Goal: Transaction & Acquisition: Purchase product/service

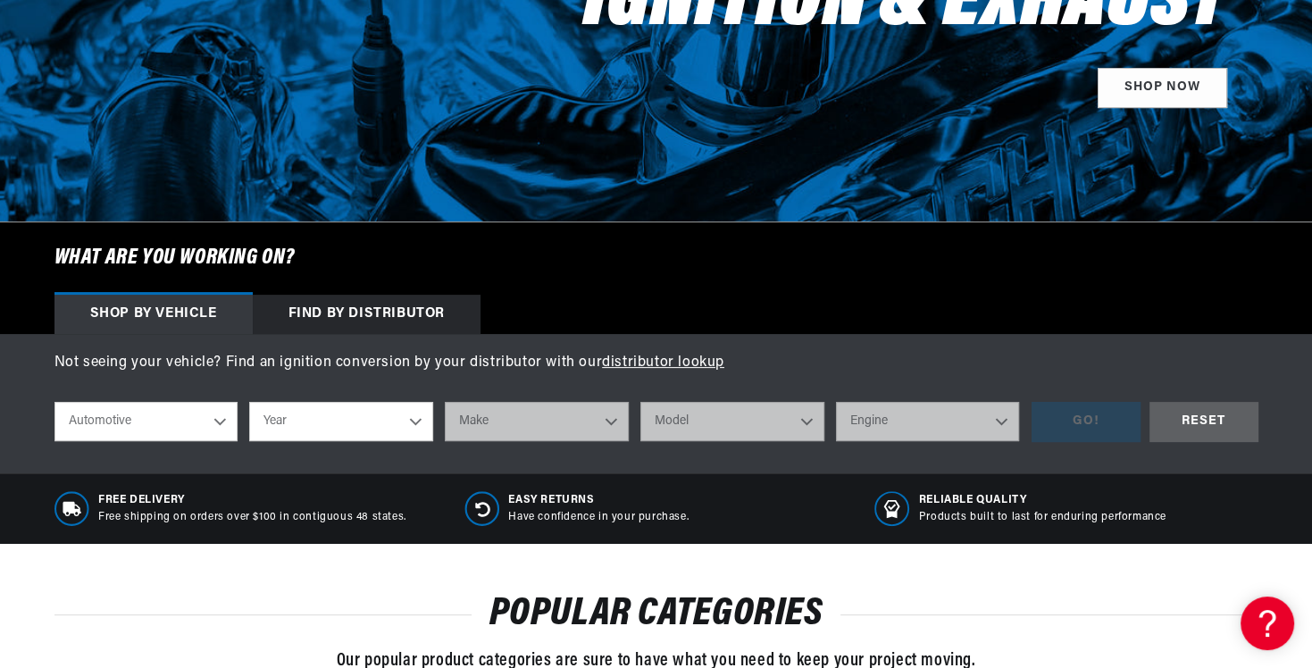
click at [336, 314] on div "Find by Distributor" at bounding box center [367, 314] width 228 height 39
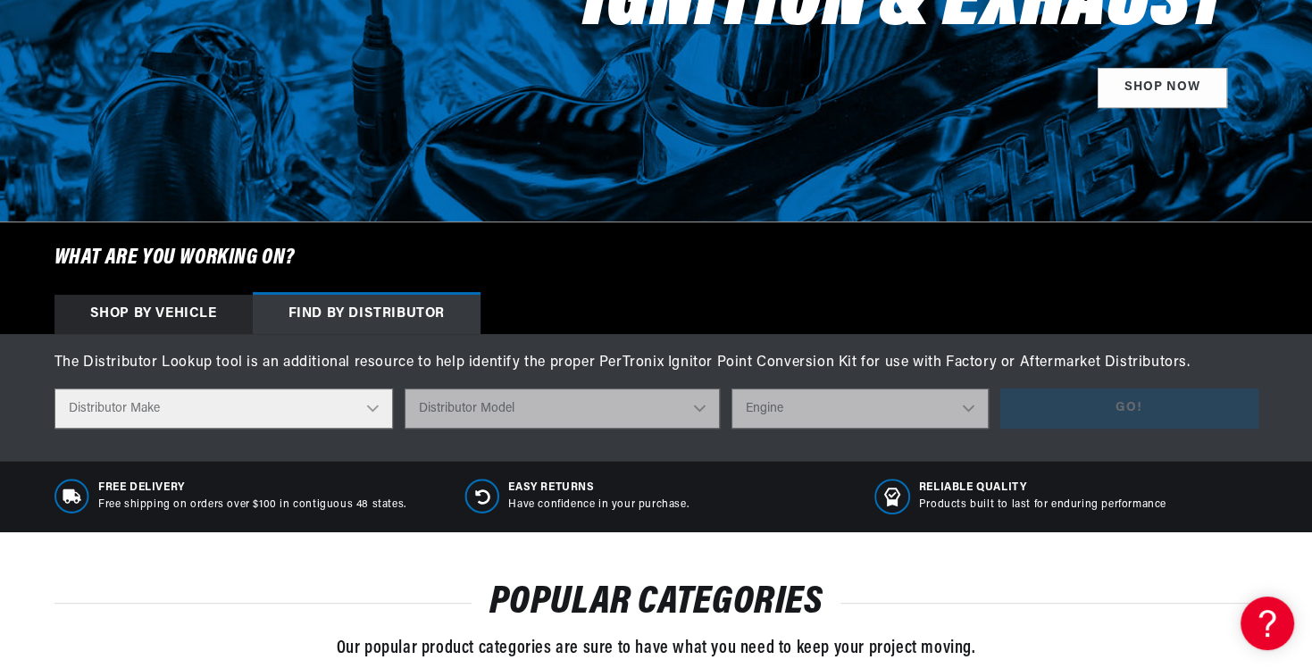
scroll to position [0, 541]
click at [164, 310] on div "Shop by vehicle" at bounding box center [153, 314] width 198 height 39
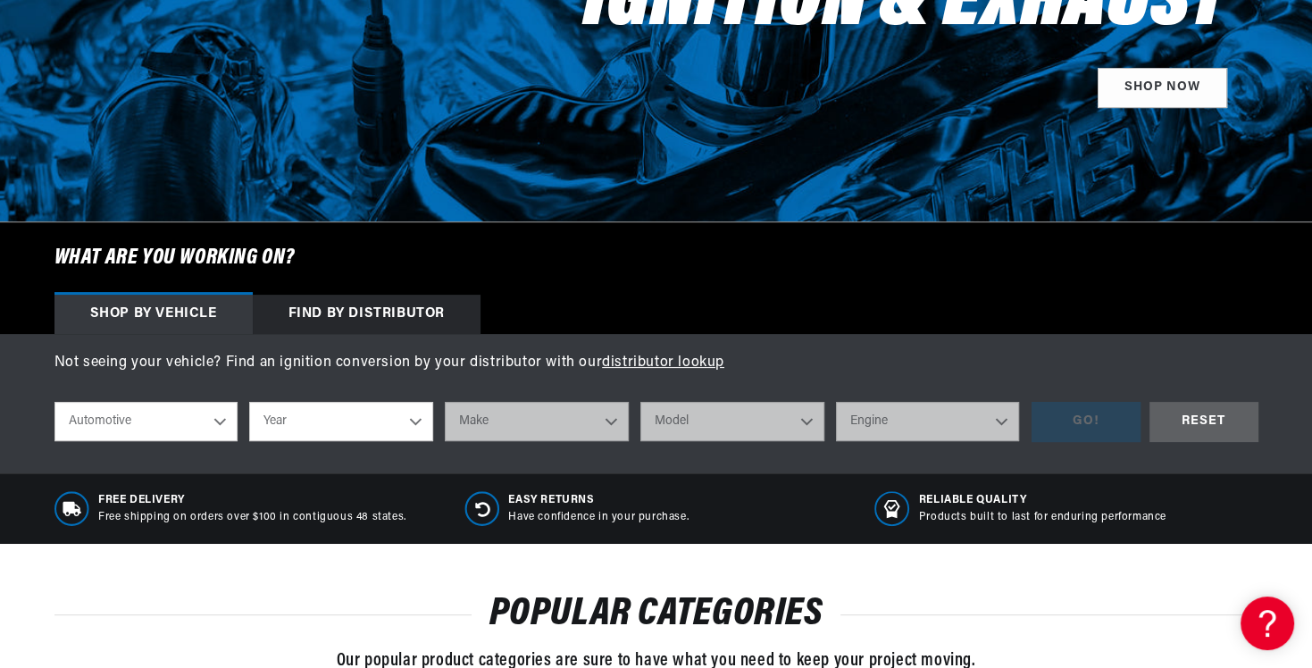
click at [318, 316] on div "Find by Distributor" at bounding box center [367, 314] width 228 height 39
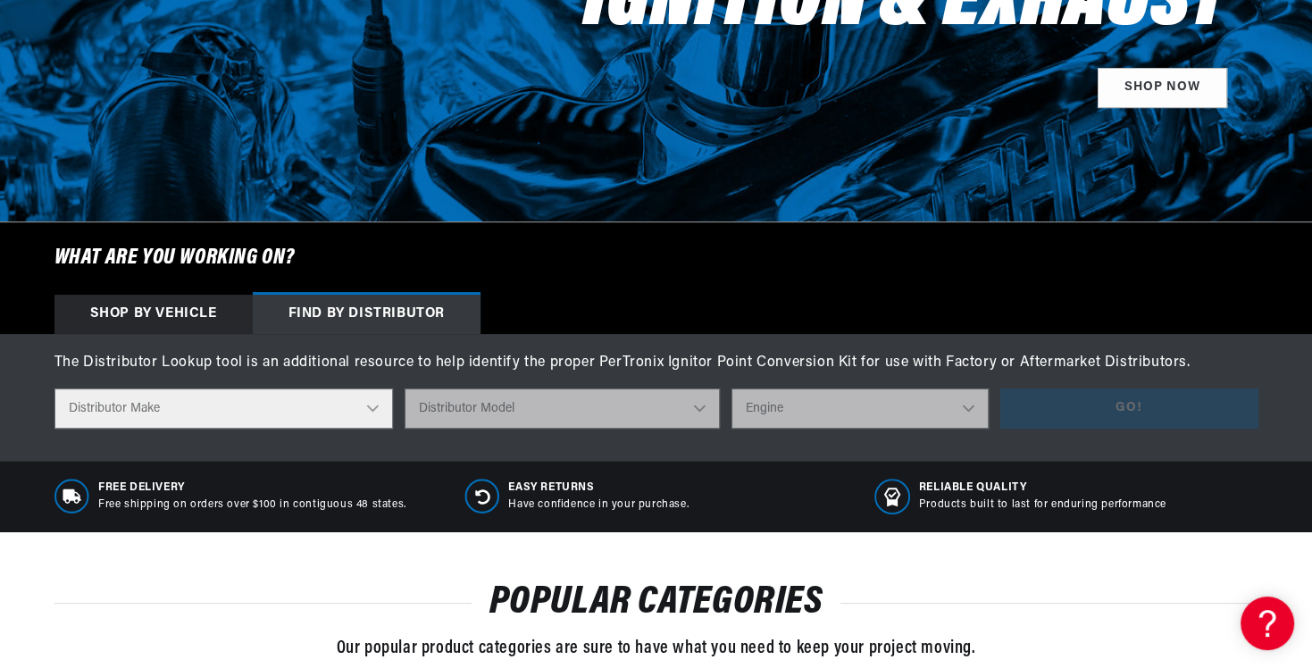
click at [374, 405] on select "Distributor Make Accel Aldon Autolite Bosch Century Chrysler Clark Colt Contine…" at bounding box center [223, 409] width 339 height 40
click at [362, 398] on select "Distributor Make Accel Aldon Autolite Bosch Century Chrysler Clark Colt Contine…" at bounding box center [223, 409] width 339 height 40
click at [175, 307] on div "Shop by vehicle" at bounding box center [153, 314] width 198 height 39
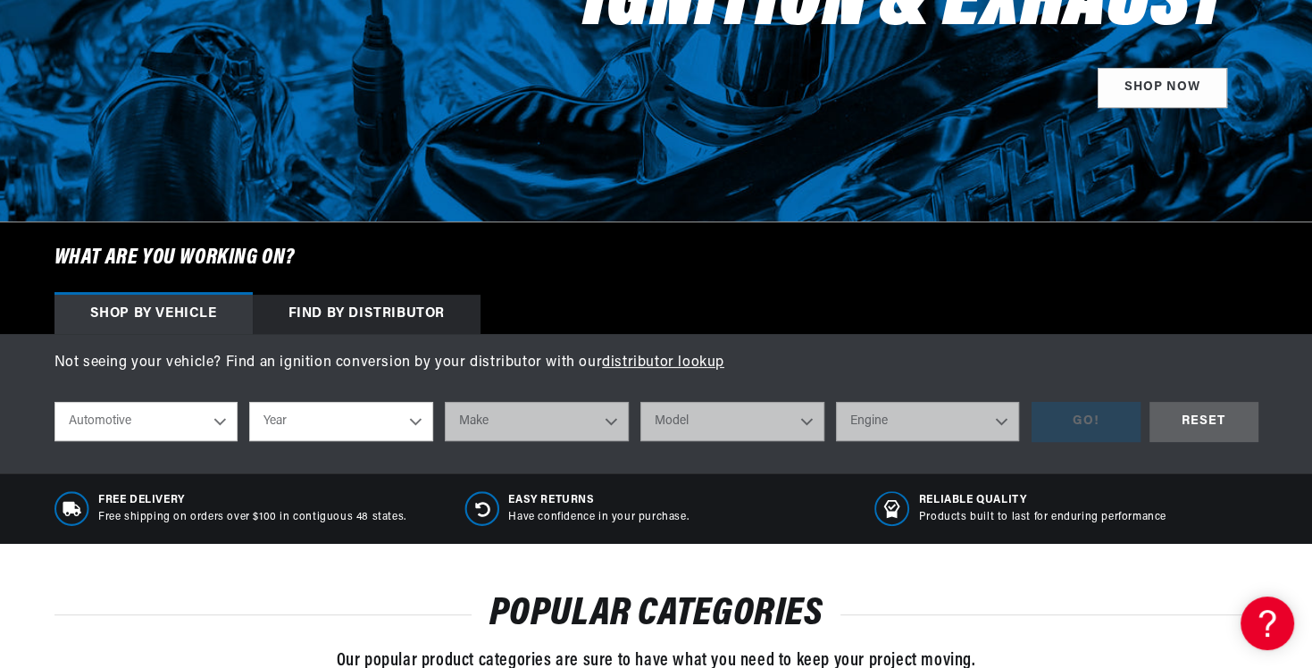
click at [214, 423] on select "Automotive Agricultural Industrial Marine Motorcycle" at bounding box center [146, 421] width 184 height 39
click at [54, 402] on select "Automotive Agricultural Industrial Marine Motorcycle" at bounding box center [146, 421] width 184 height 39
click at [422, 415] on select "Year 2024 2023 2022 2021 2020 2019 2018 2017 2016 2015 2014 2013 2012 2011 2010…" at bounding box center [341, 421] width 184 height 39
select select "1971"
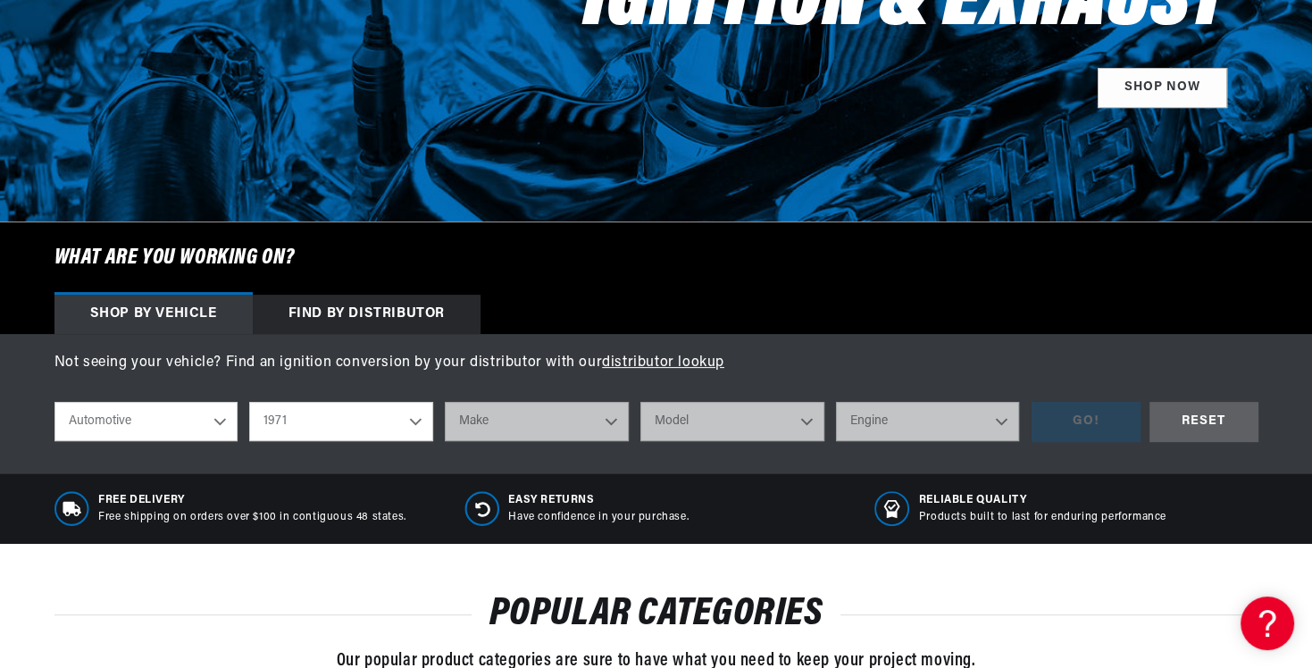
click at [249, 402] on select "Year 2024 2023 2022 2021 2020 2019 2018 2017 2016 2015 2014 2013 2012 2011 2010…" at bounding box center [341, 421] width 184 height 39
select select "1971"
click at [611, 411] on select "Make Alfa Romeo American Motors Aston Martin Audi Austin Avanti BMW Buick Cadil…" at bounding box center [537, 421] width 184 height 39
select select "Ford"
click at [445, 402] on select "Make Alfa Romeo American Motors Aston Martin Audi Austin Avanti BMW Buick Cadil…" at bounding box center [537, 421] width 184 height 39
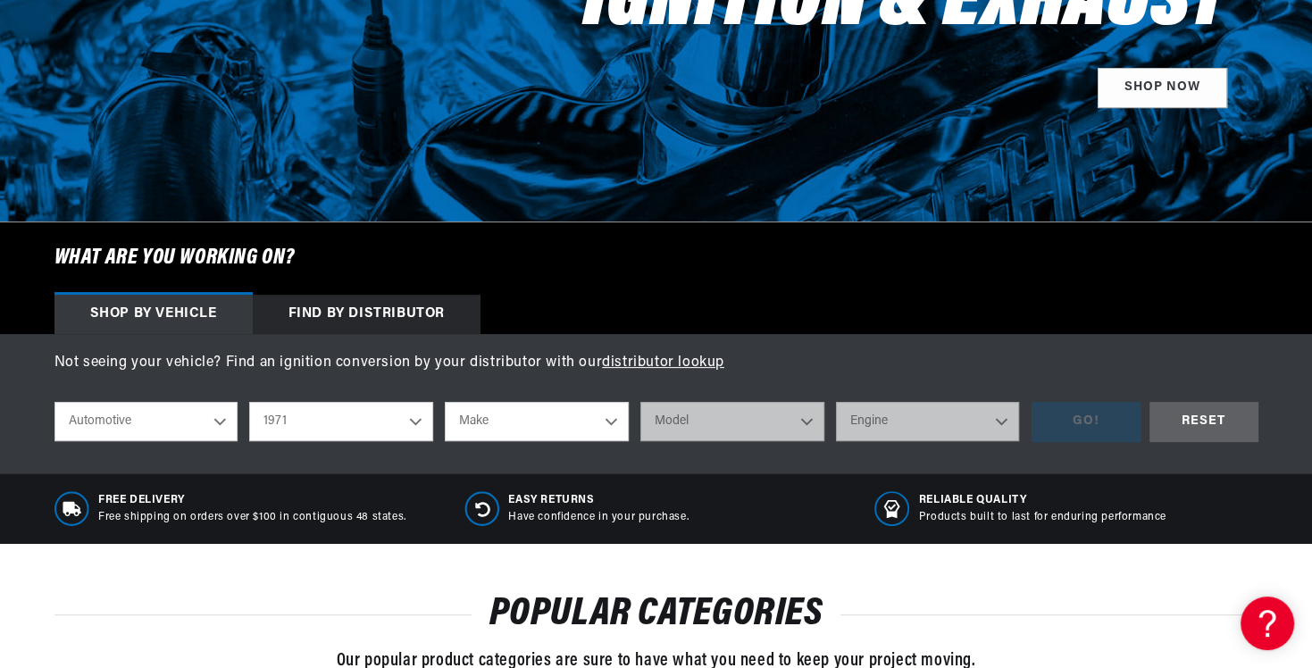
select select "Ford"
click at [804, 429] on select "Model Bronco Country Sedan Country Squire Custom Custom 500 E-100 Econoline E-2…" at bounding box center [733, 421] width 184 height 39
select select "Pinto"
click at [641, 402] on select "Model Bronco Country Sedan Country Squire Custom Custom 500 E-100 Econoline E-2…" at bounding box center [733, 421] width 184 height 39
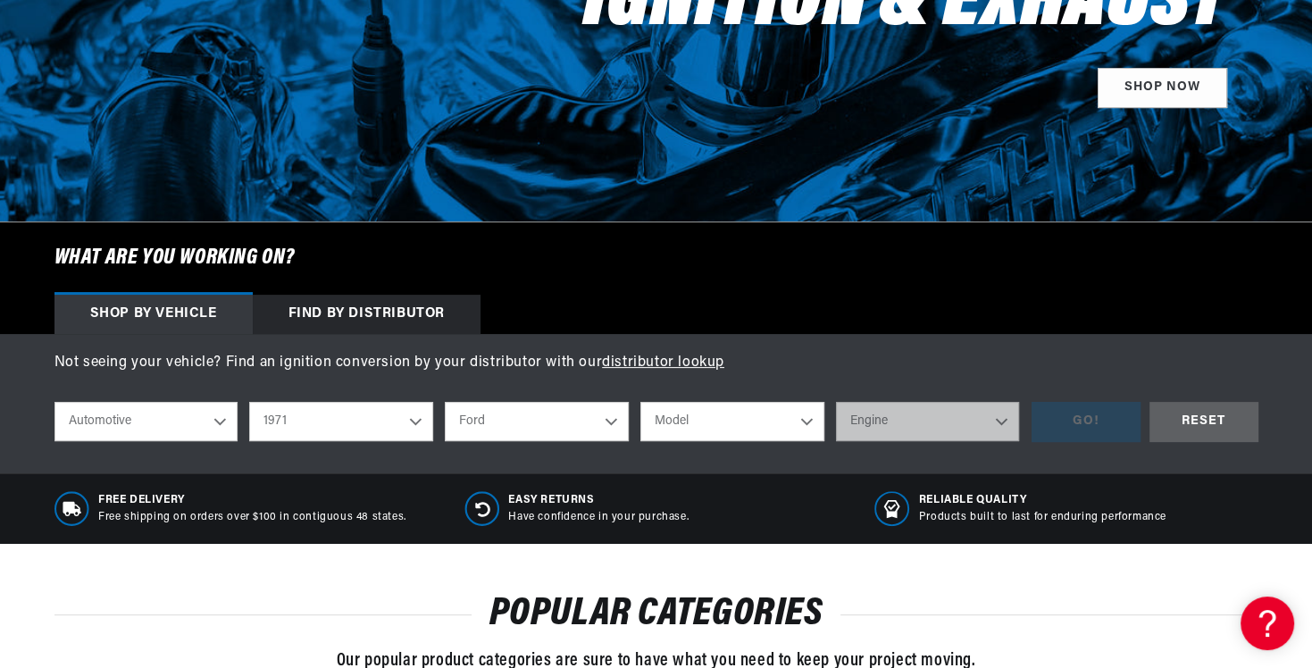
select select "Pinto"
click at [981, 423] on select "Engine 2.3L 98cid / 1.6L 122cid / 2.0L" at bounding box center [928, 421] width 184 height 39
select select "98cid-1.6L"
click at [836, 402] on select "Engine 2.3L 98cid / 1.6L 122cid / 2.0L" at bounding box center [928, 421] width 184 height 39
select select "98cid-1.6L"
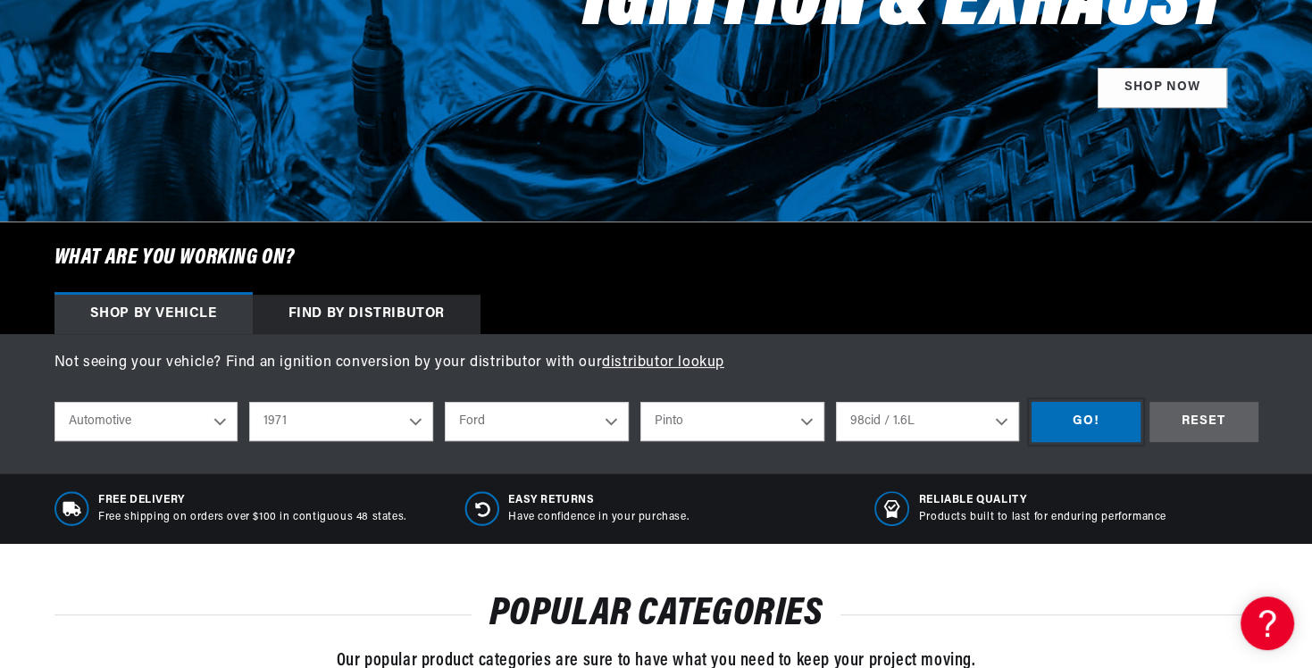
click at [1093, 421] on div "GO!" at bounding box center [1086, 422] width 109 height 40
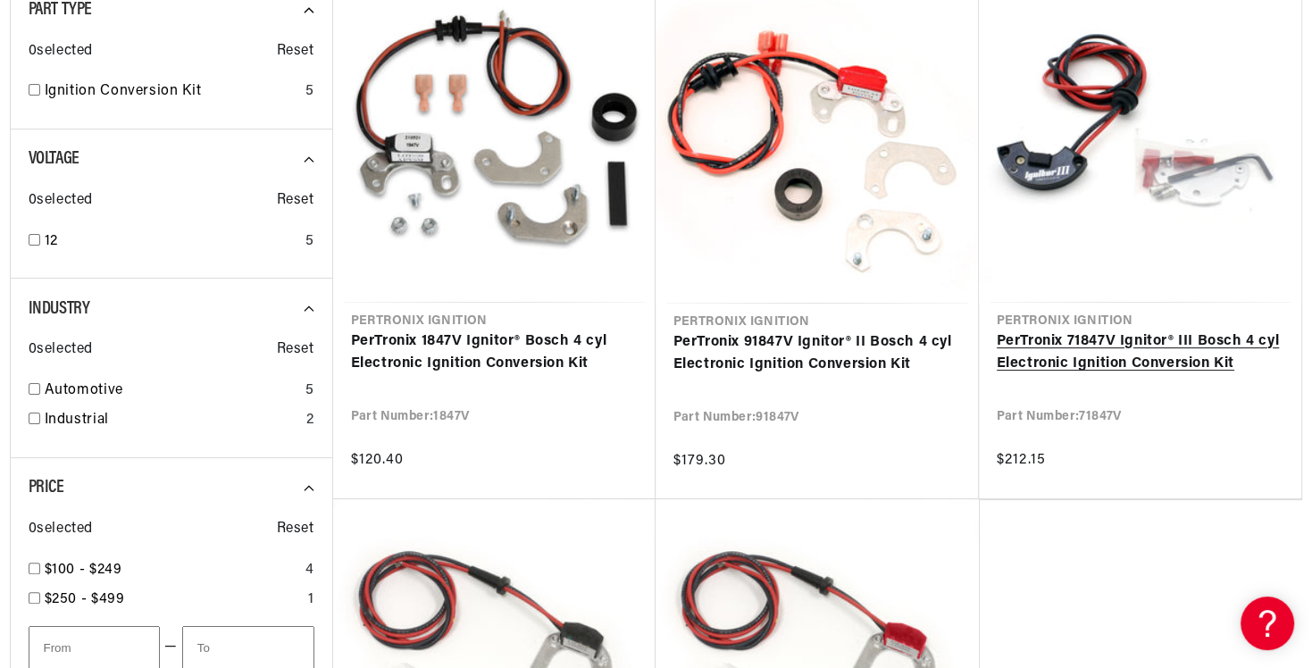
scroll to position [0, 541]
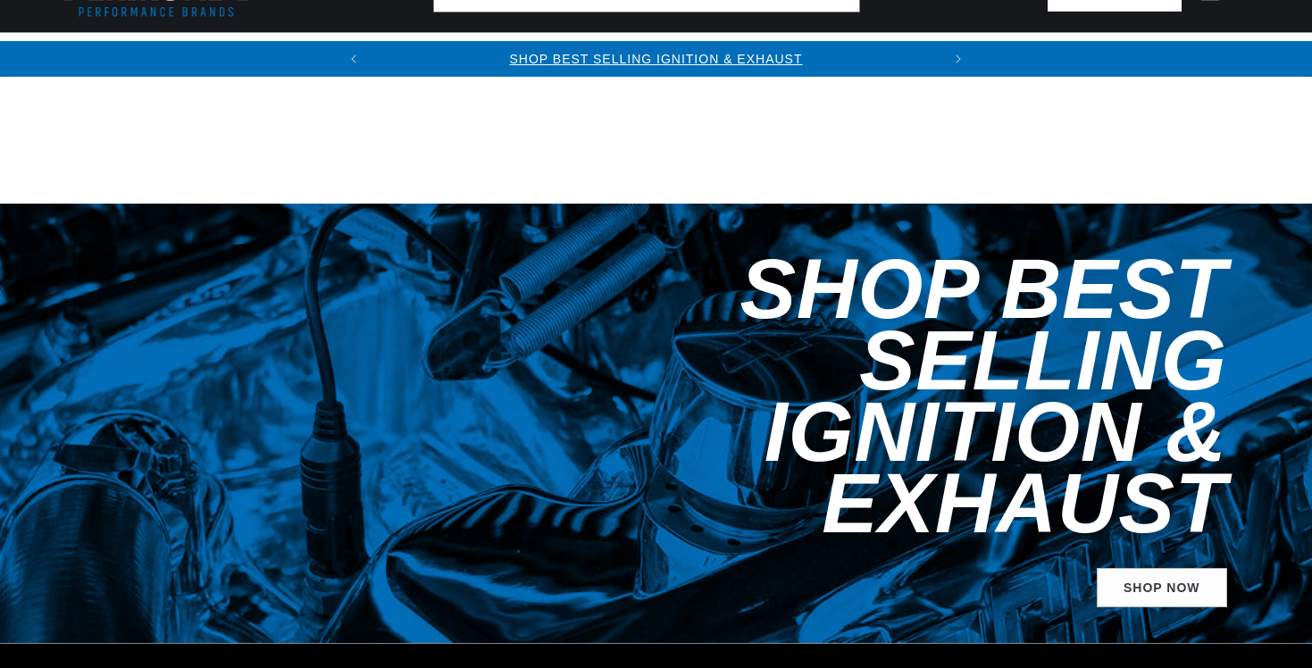
select select "1971"
select select "Ford"
select select "Pinto"
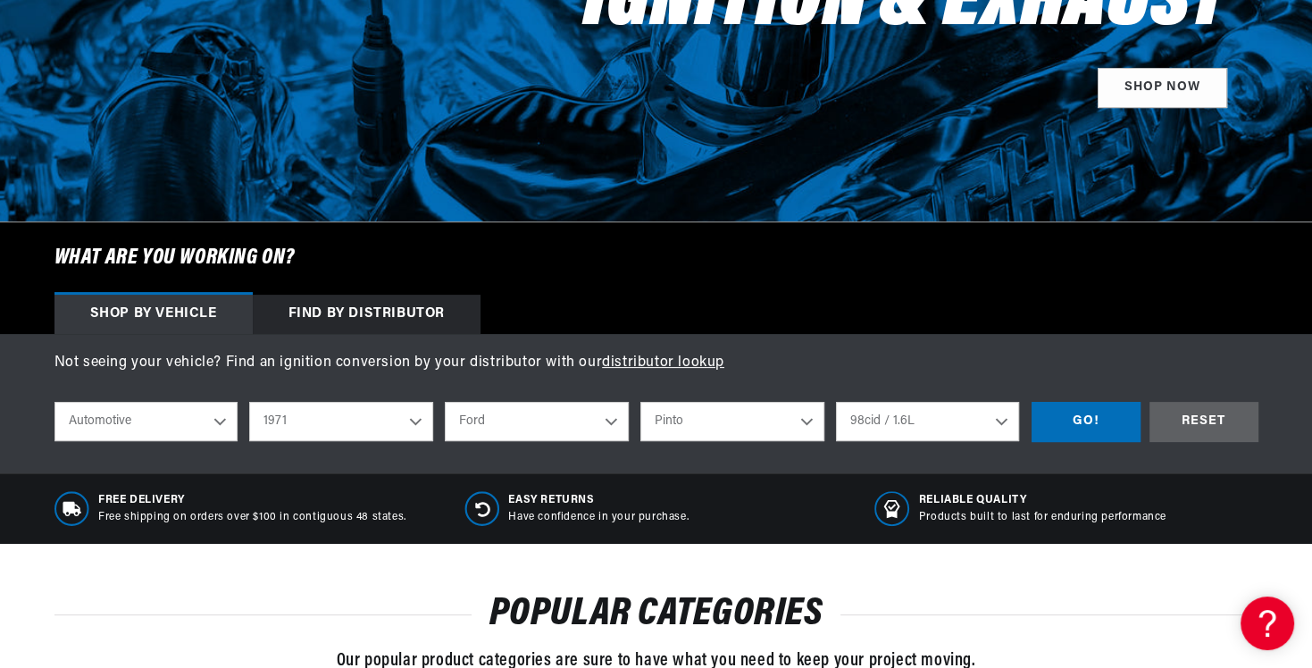
click at [1002, 421] on select "2.3L 98cid / 1.6L 122cid / 2.0L" at bounding box center [928, 421] width 184 height 39
click at [836, 402] on select "2.3L 98cid / 1.6L 122cid / 2.0L" at bounding box center [928, 421] width 184 height 39
select select "122cid-2.0L"
click at [1078, 426] on div "GO!" at bounding box center [1086, 422] width 109 height 40
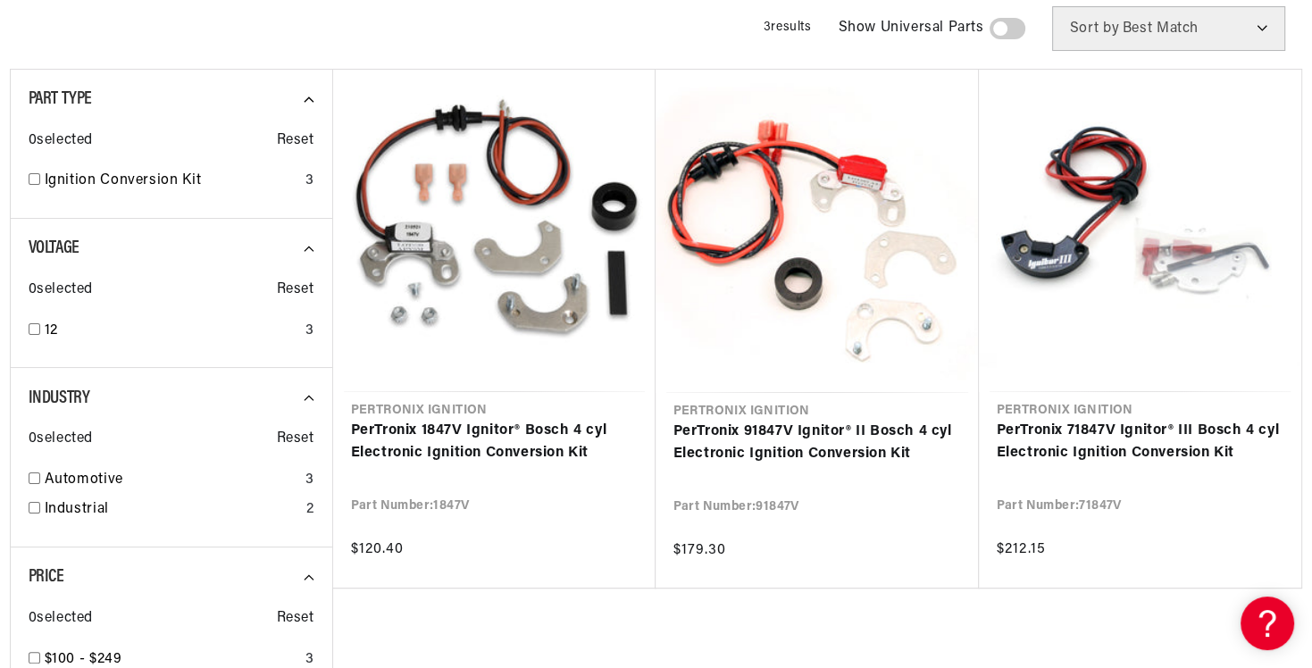
scroll to position [0, 541]
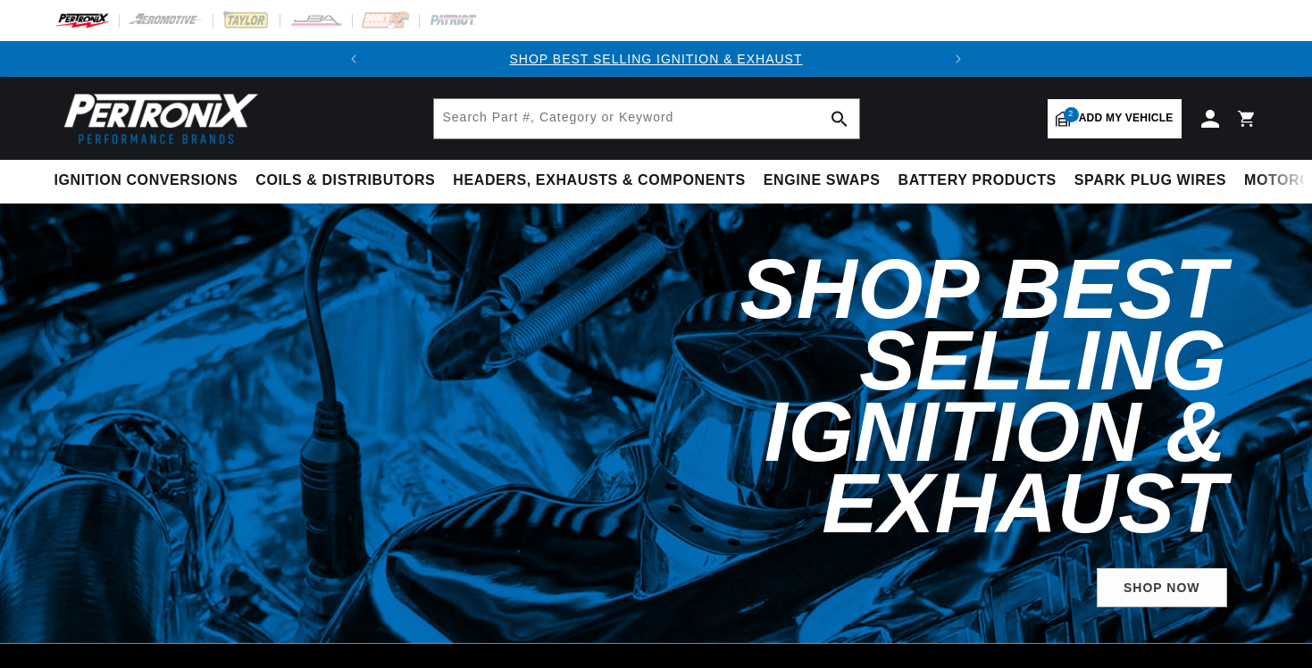
select select "1971"
select select "Ford"
select select "Pinto"
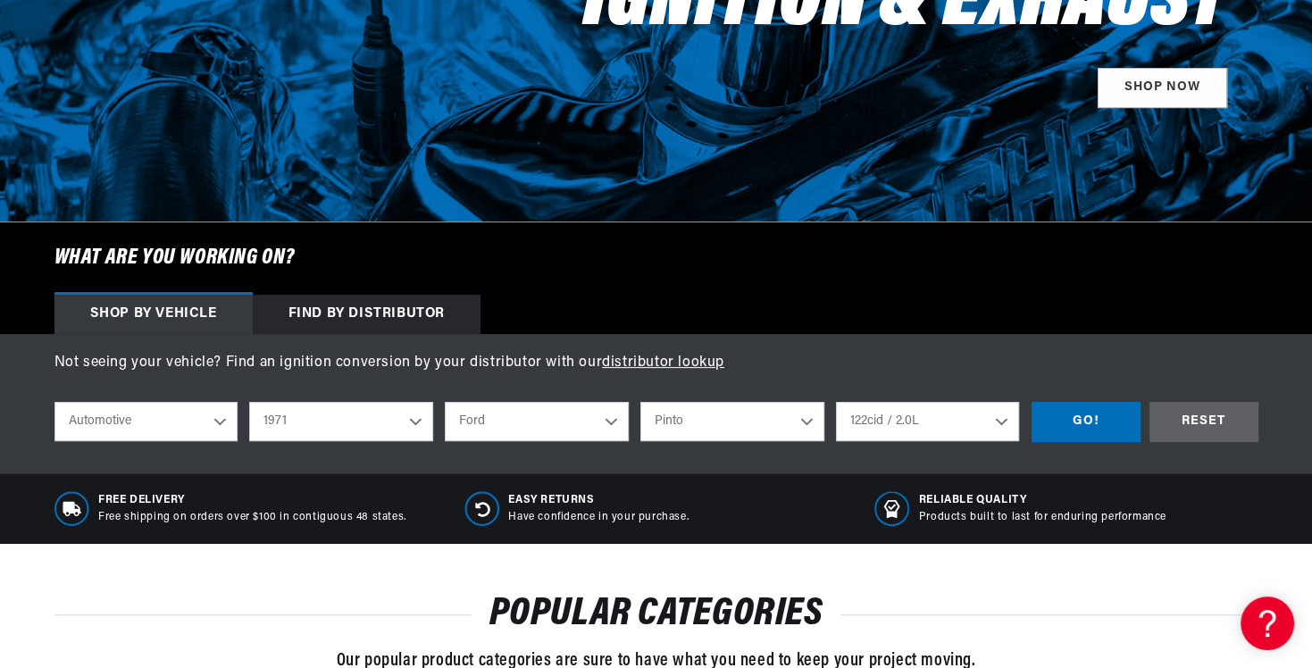
click at [1014, 416] on select "2.3L 98cid / 1.6L 122cid / 2.0L" at bounding box center [928, 421] width 184 height 39
click at [836, 402] on select "2.3L 98cid / 1.6L 122cid / 2.0L" at bounding box center [928, 421] width 184 height 39
select select "2.3L"
click at [1093, 415] on div "GO!" at bounding box center [1086, 422] width 109 height 40
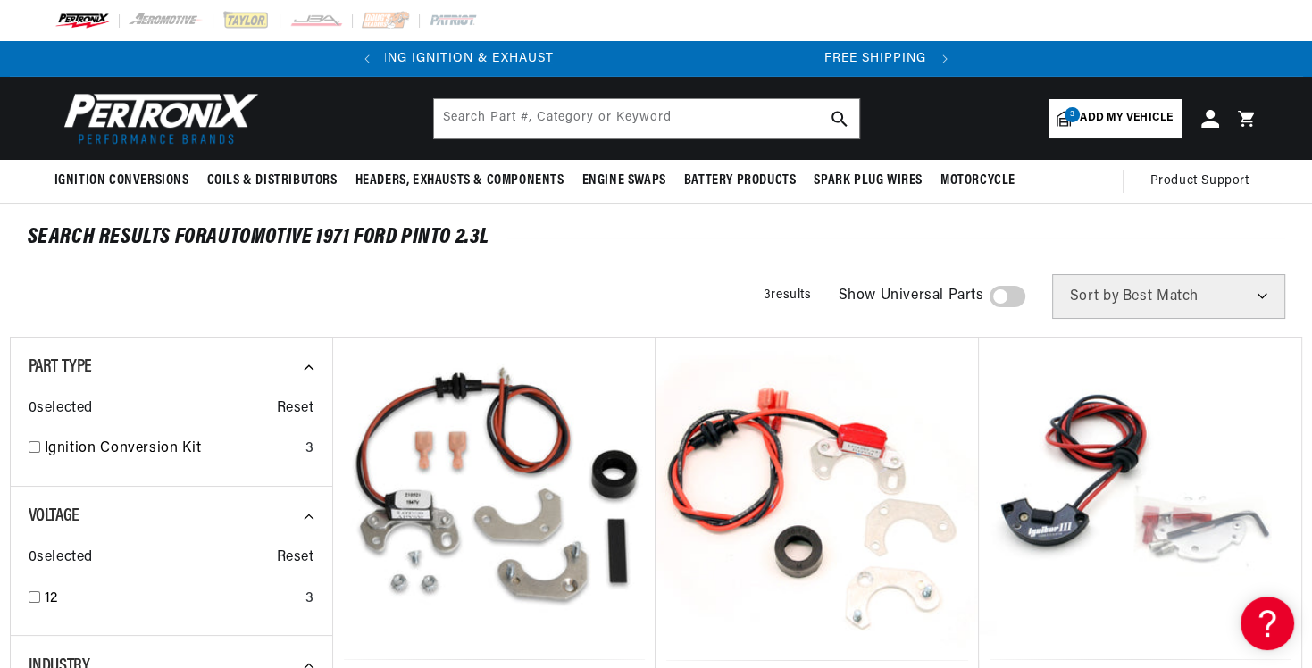
scroll to position [0, 541]
